Goal: Find specific page/section: Find specific page/section

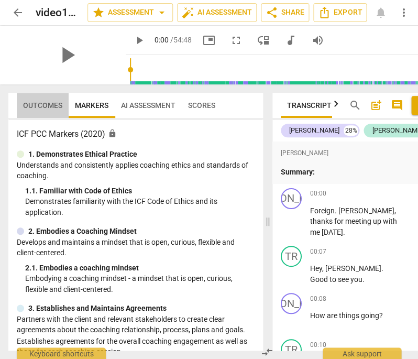
click at [52, 105] on span "Outcomes" at bounding box center [42, 105] width 39 height 8
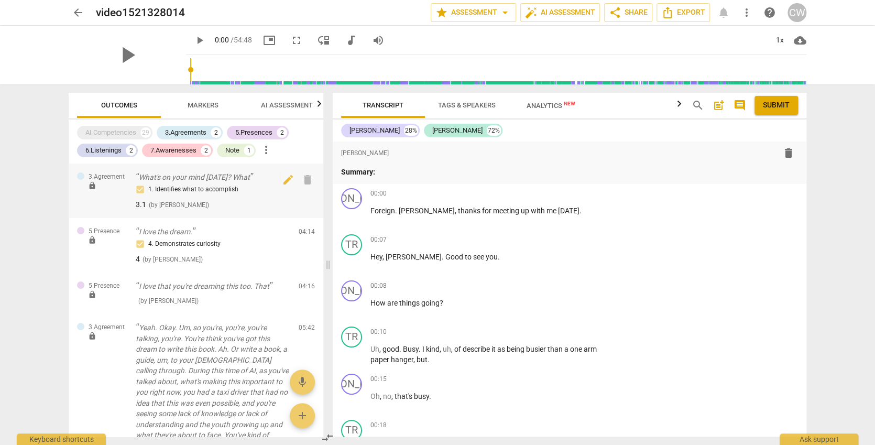
click at [93, 186] on span "lock" at bounding box center [92, 185] width 8 height 8
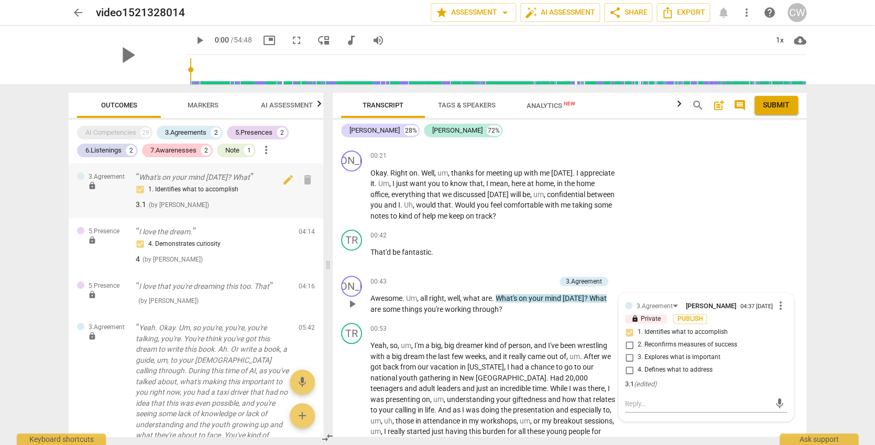
scroll to position [317, 0]
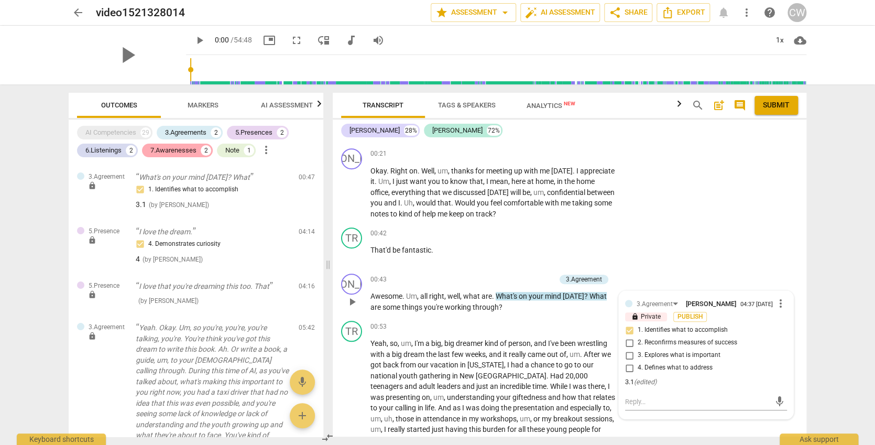
click at [182, 148] on div "7.Awarenesses" at bounding box center [173, 150] width 46 height 10
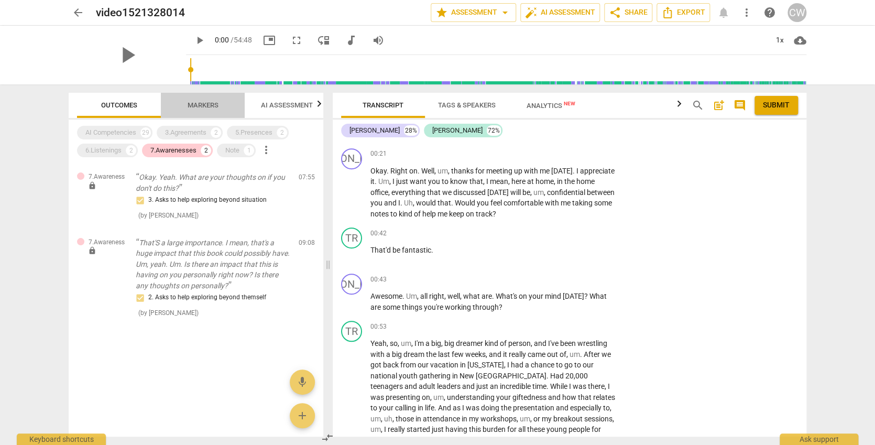
click at [201, 106] on span "Markers" at bounding box center [203, 105] width 31 height 8
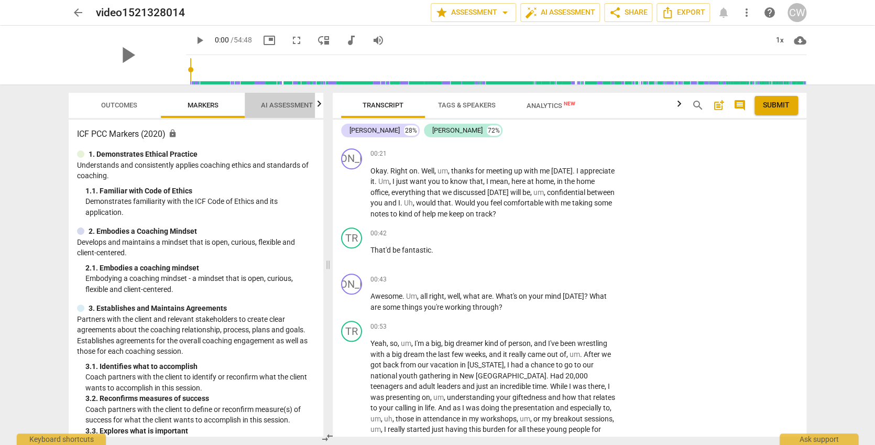
click at [279, 101] on span "AI Assessment" at bounding box center [287, 105] width 52 height 8
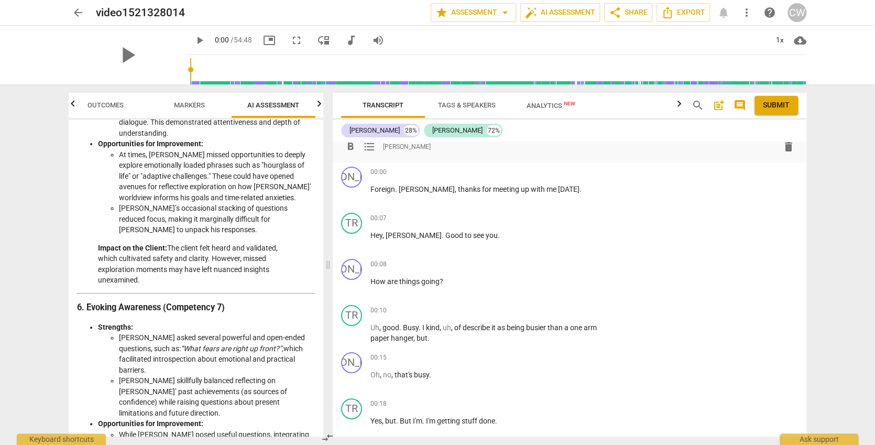
scroll to position [0, 0]
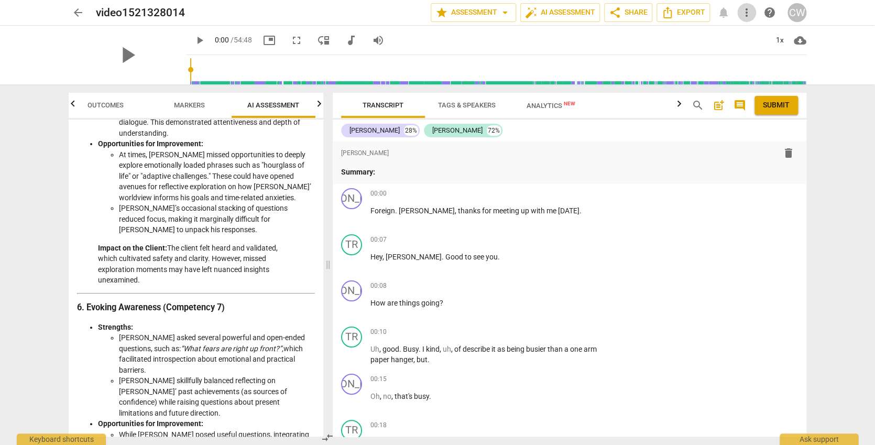
click at [751, 10] on span "more_vert" at bounding box center [746, 12] width 13 height 13
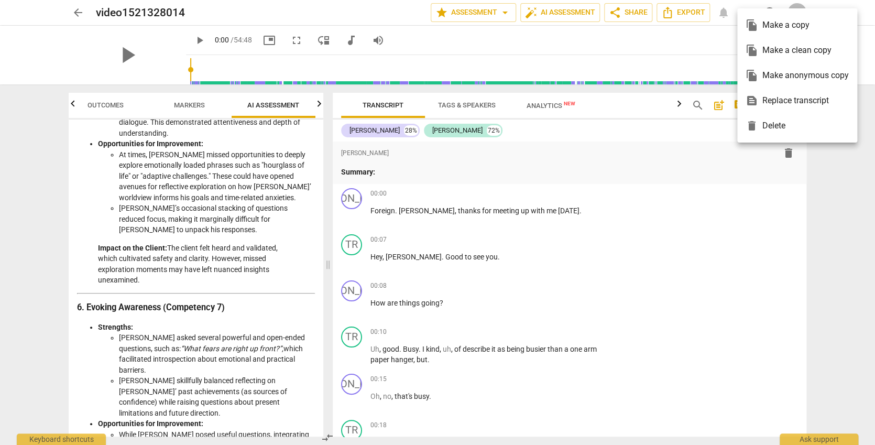
click at [467, 8] on div at bounding box center [437, 222] width 875 height 445
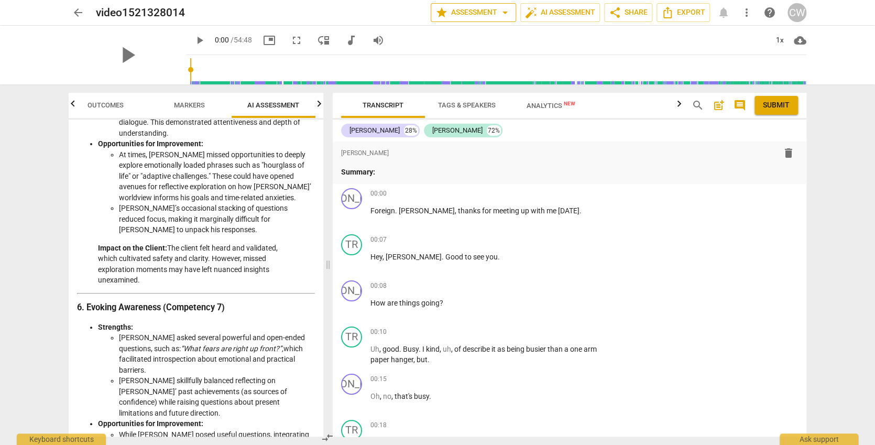
click at [502, 12] on span "arrow_drop_down" at bounding box center [505, 12] width 13 height 13
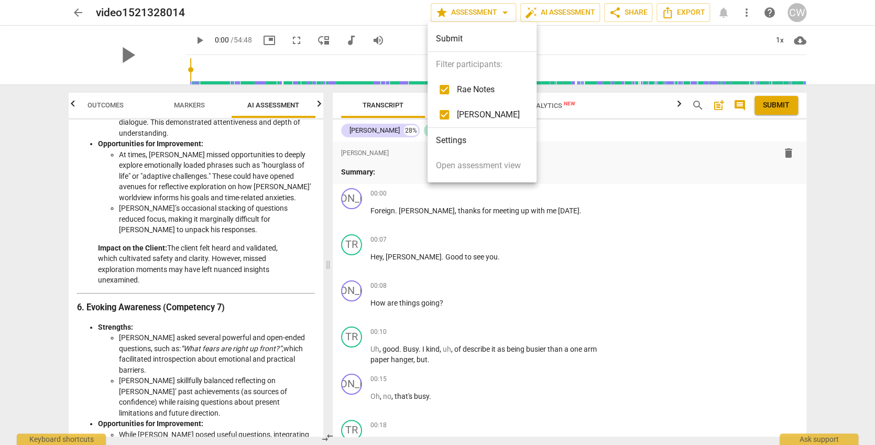
click at [487, 114] on span "[PERSON_NAME]" at bounding box center [488, 114] width 63 height 13
checkbox input "false"
click at [264, 103] on div at bounding box center [437, 222] width 875 height 445
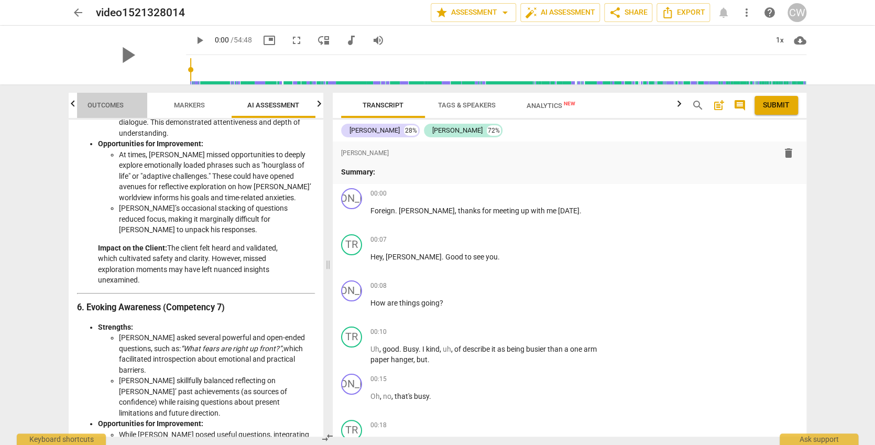
click at [112, 94] on button "Outcomes" at bounding box center [105, 105] width 84 height 25
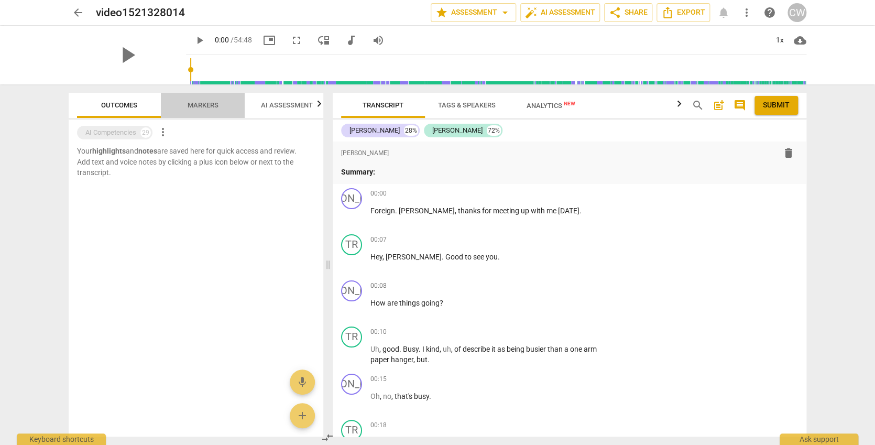
click at [205, 101] on span "Markers" at bounding box center [203, 105] width 31 height 8
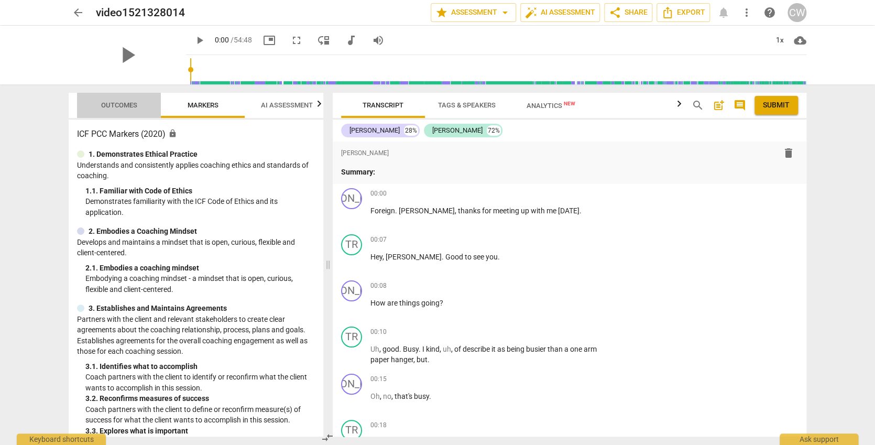
click at [121, 101] on span "Outcomes" at bounding box center [119, 105] width 36 height 8
